Goal: Transaction & Acquisition: Purchase product/service

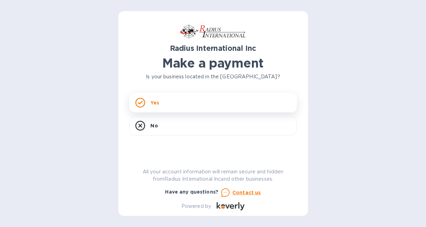
click at [184, 101] on div "Yes" at bounding box center [212, 103] width 167 height 20
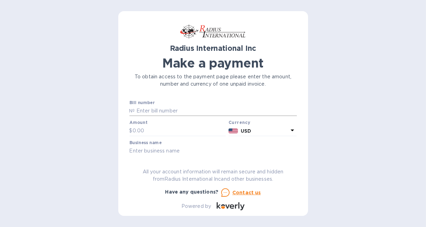
click at [142, 114] on input "text" at bounding box center [216, 111] width 162 height 10
paste input "BOI03313"
type input "BOI03313"
click at [144, 128] on input "text" at bounding box center [179, 131] width 93 height 10
type input "105.00"
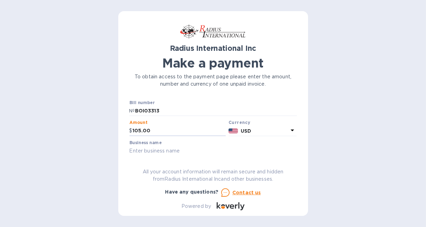
click at [125, 149] on div "Radius International Inc Make a payment To obtain access to the payment page pl…" at bounding box center [213, 113] width 190 height 205
click at [153, 148] on input "text" at bounding box center [212, 151] width 167 height 10
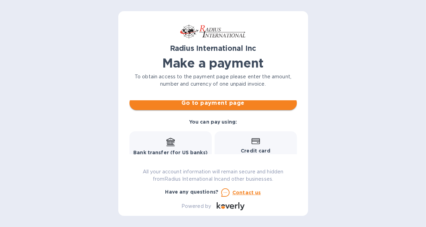
type input "GENESAN LLC"
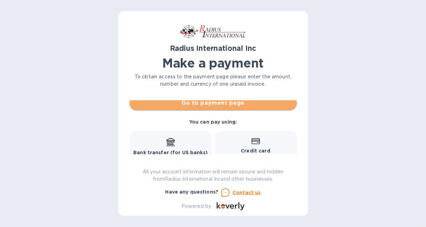
click at [232, 107] on span "Go to payment page" at bounding box center [213, 103] width 156 height 8
